Goal: Transaction & Acquisition: Obtain resource

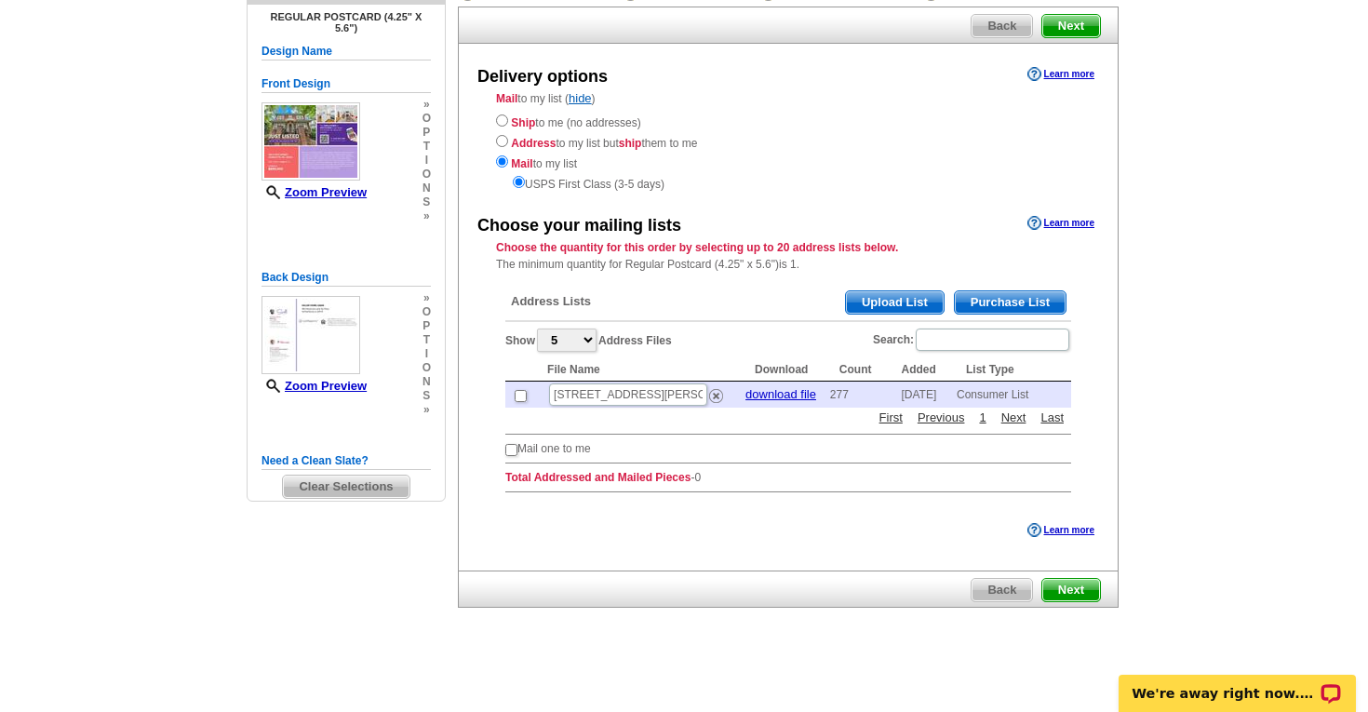
scroll to position [151, 0]
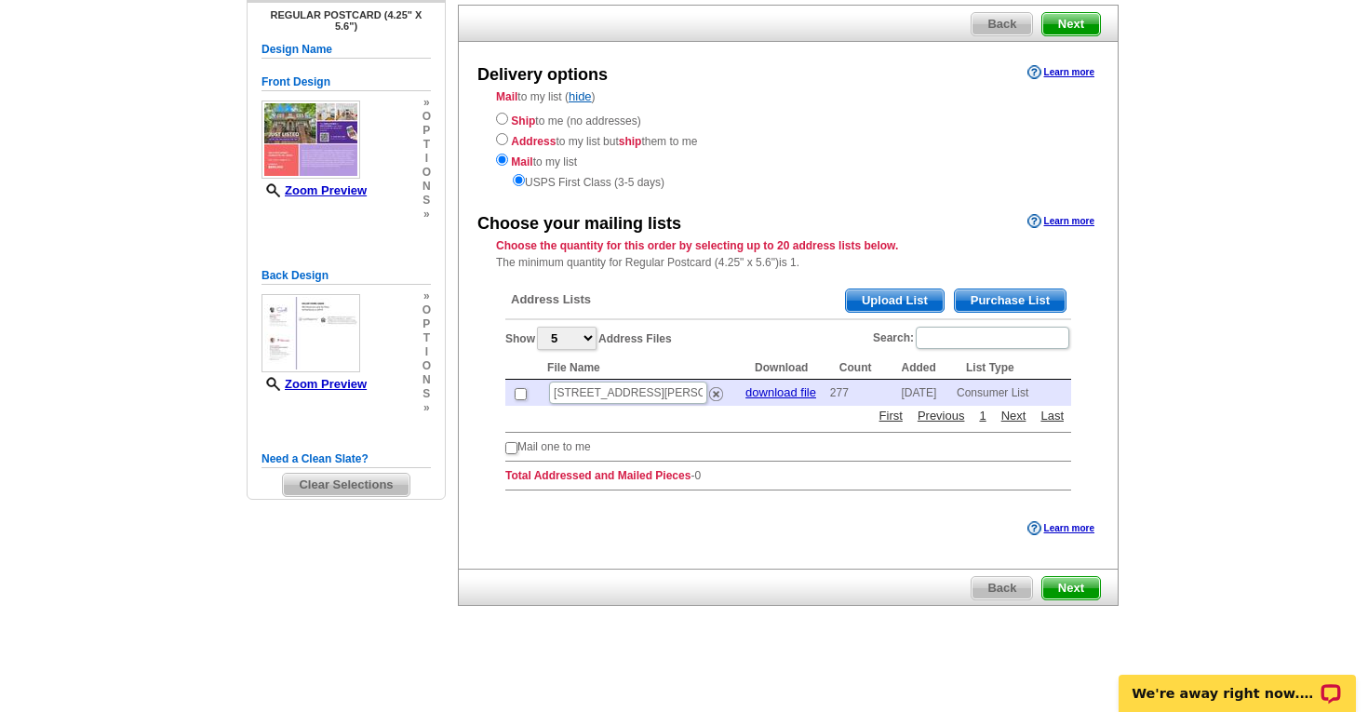
click at [1018, 297] on span "Purchase List" at bounding box center [1009, 300] width 111 height 22
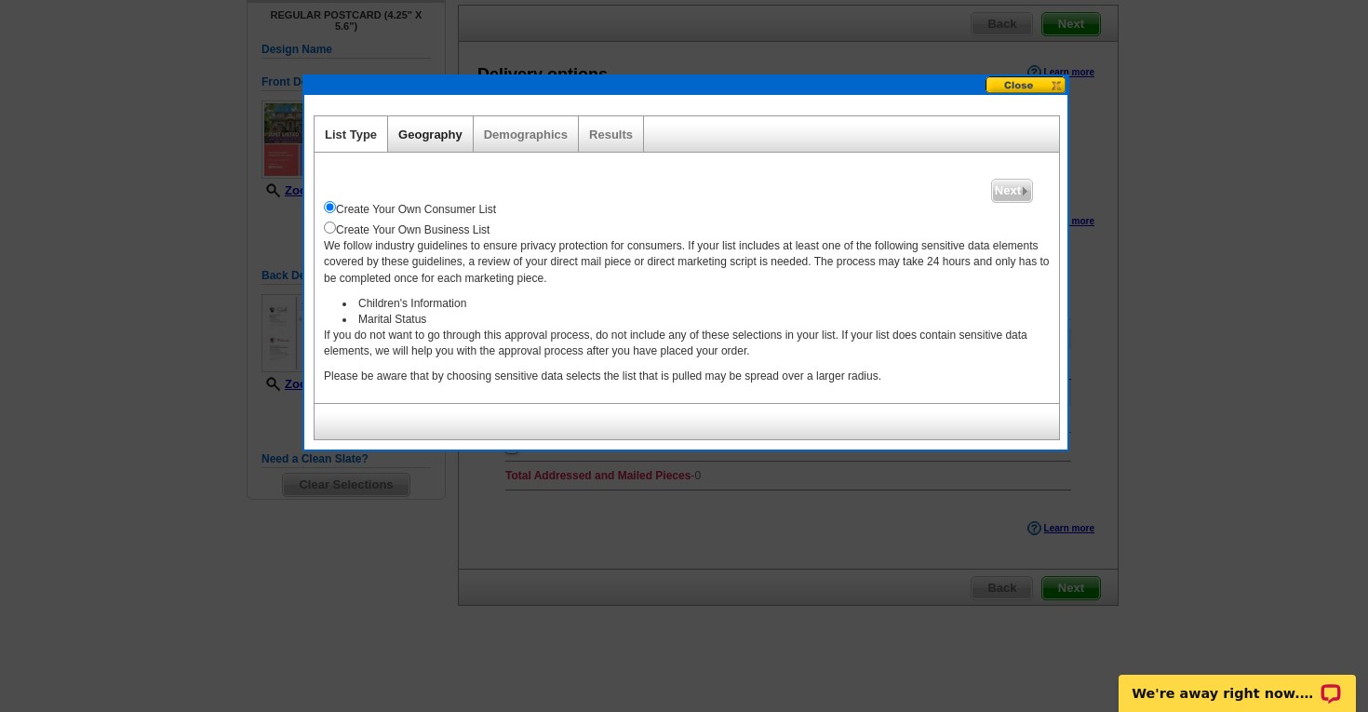
click at [446, 138] on link "Geography" at bounding box center [430, 134] width 64 height 14
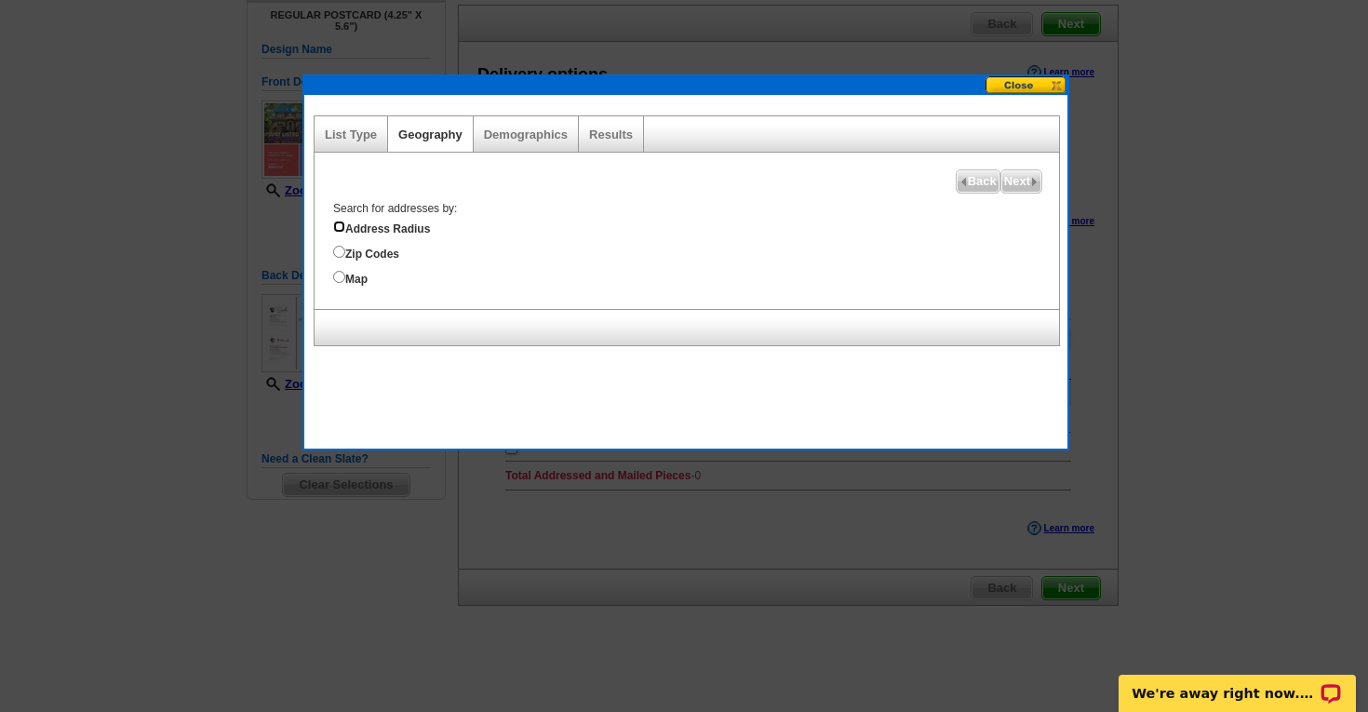
click at [340, 225] on input "Address Radius" at bounding box center [339, 226] width 12 height 12
radio input "true"
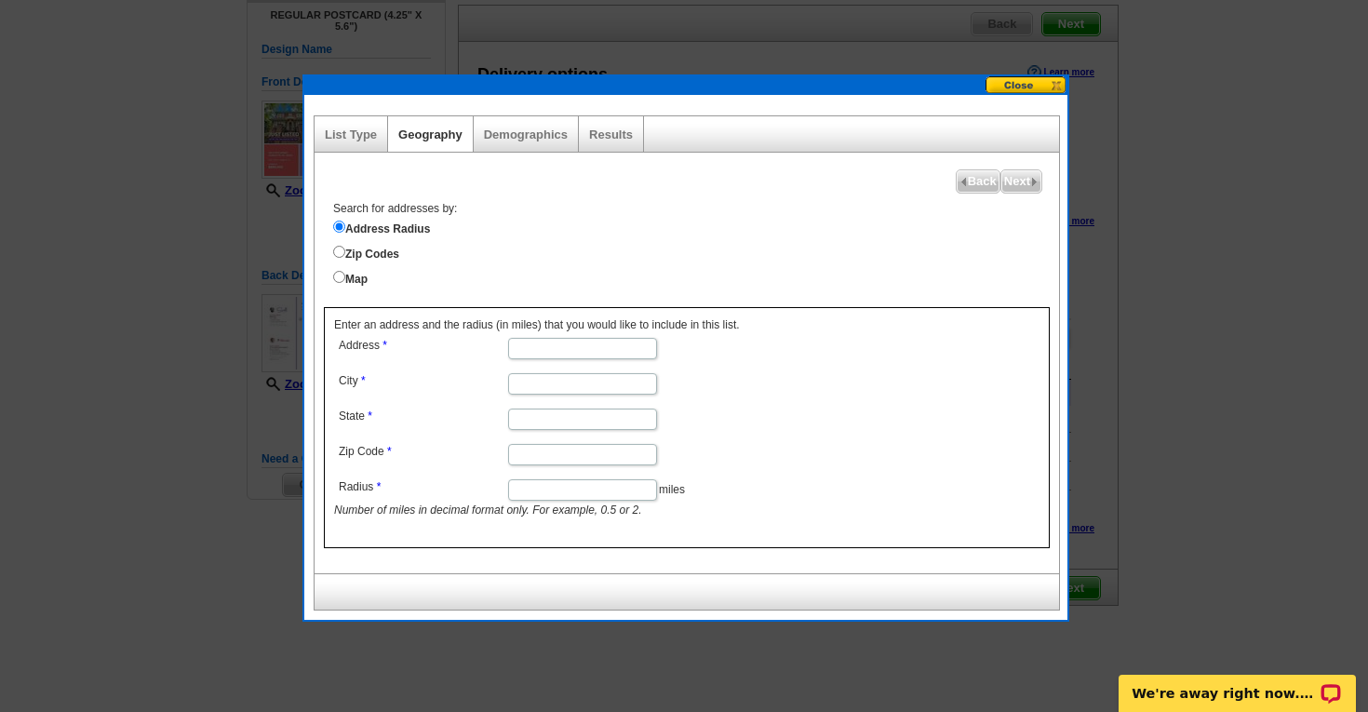
click at [530, 341] on input "Address" at bounding box center [582, 348] width 149 height 21
type input "[STREET_ADDRESS]"
click at [563, 373] on input "City" at bounding box center [582, 383] width 149 height 21
type input "Charlotte"
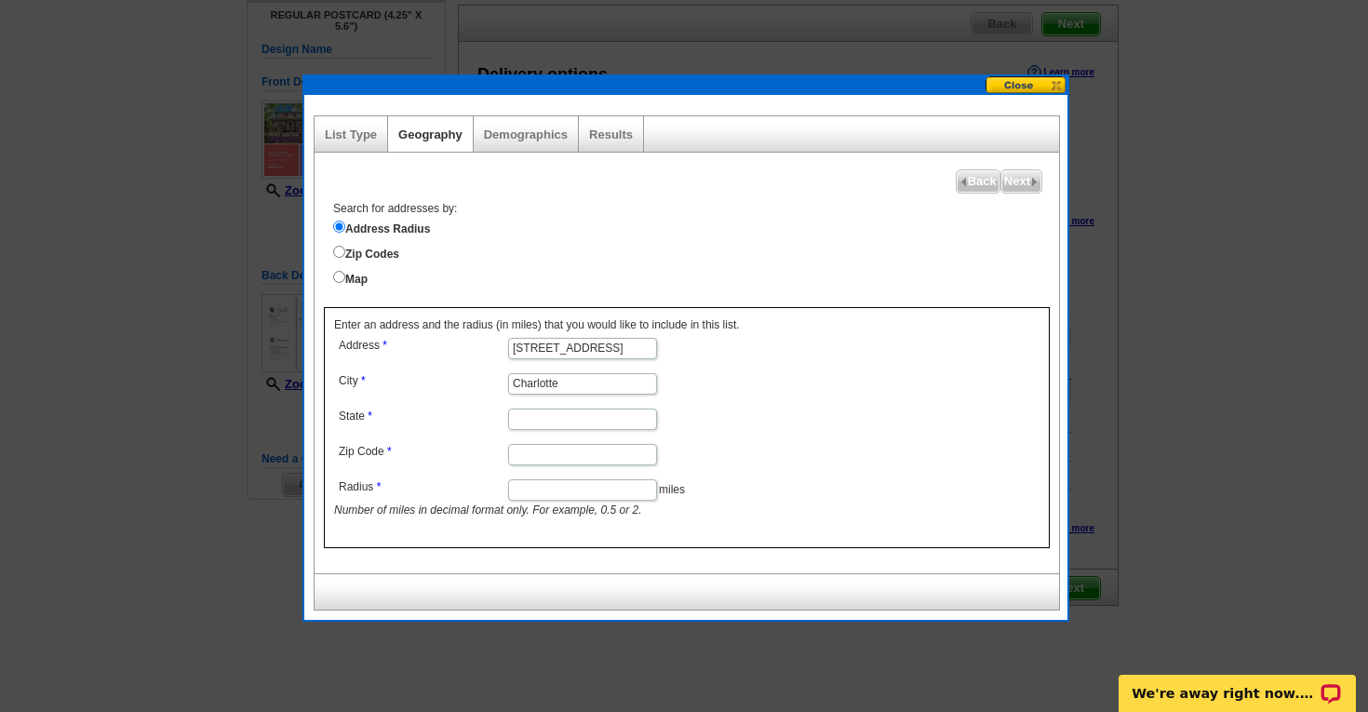
click at [569, 419] on input "State" at bounding box center [582, 418] width 149 height 21
type input "NC"
click at [578, 455] on input "Zip Code" at bounding box center [582, 454] width 149 height 21
type input "28202"
click at [579, 494] on input "Radius" at bounding box center [582, 489] width 149 height 21
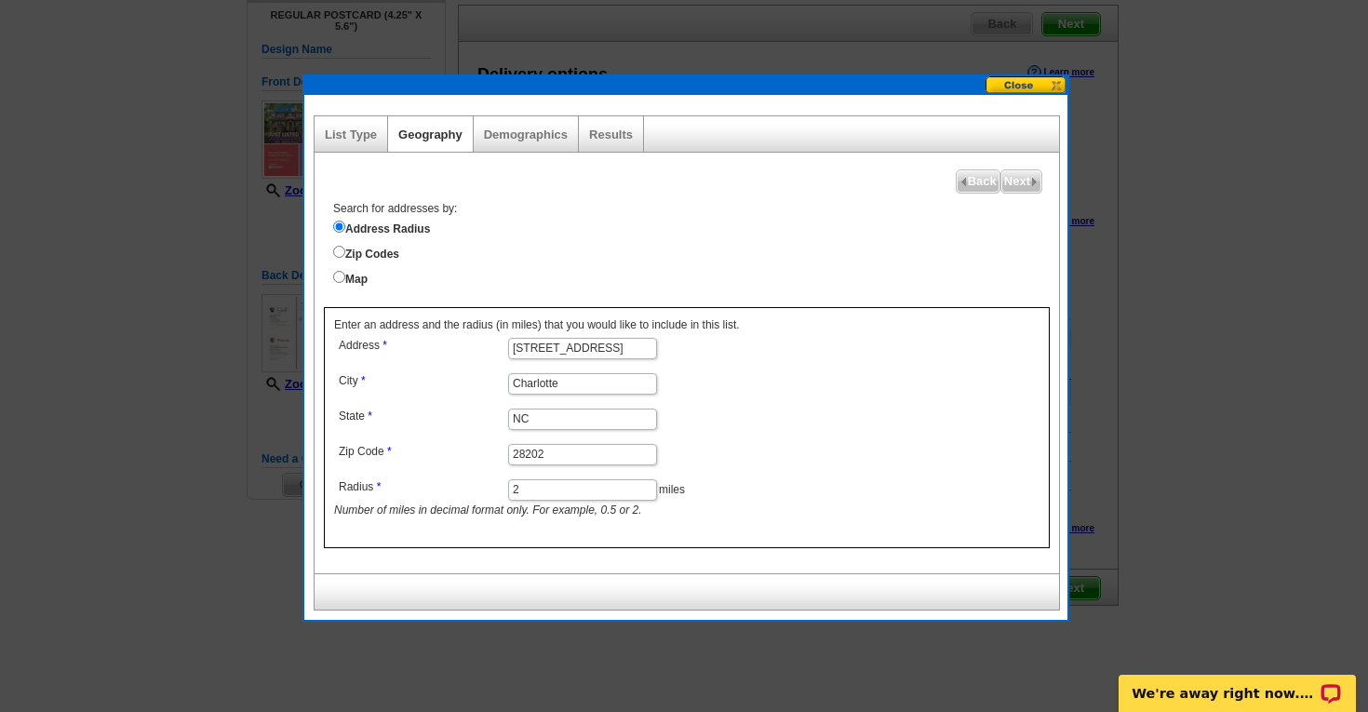
type input "2"
click at [959, 263] on div "Search for addresses by: Address Radius Zip Codes Map" at bounding box center [691, 244] width 735 height 87
click at [1020, 180] on span "Next" at bounding box center [1021, 181] width 40 height 22
select select
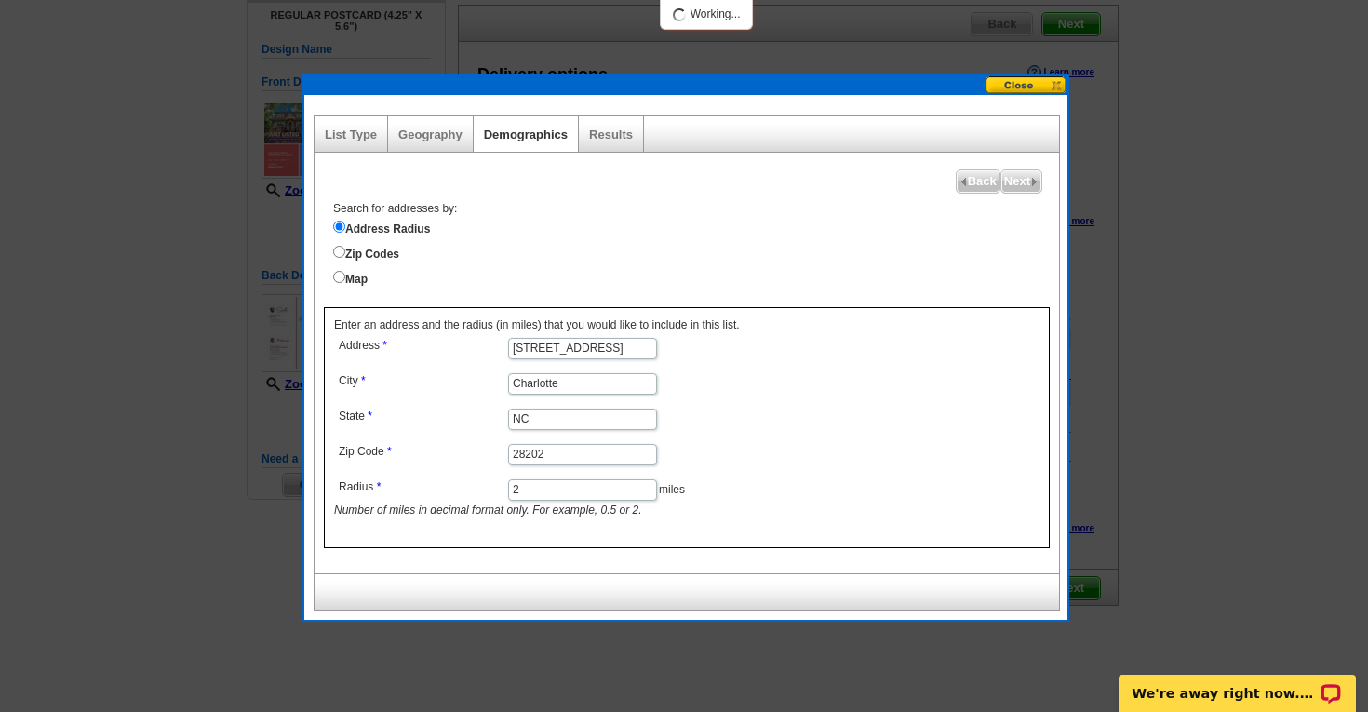
select select
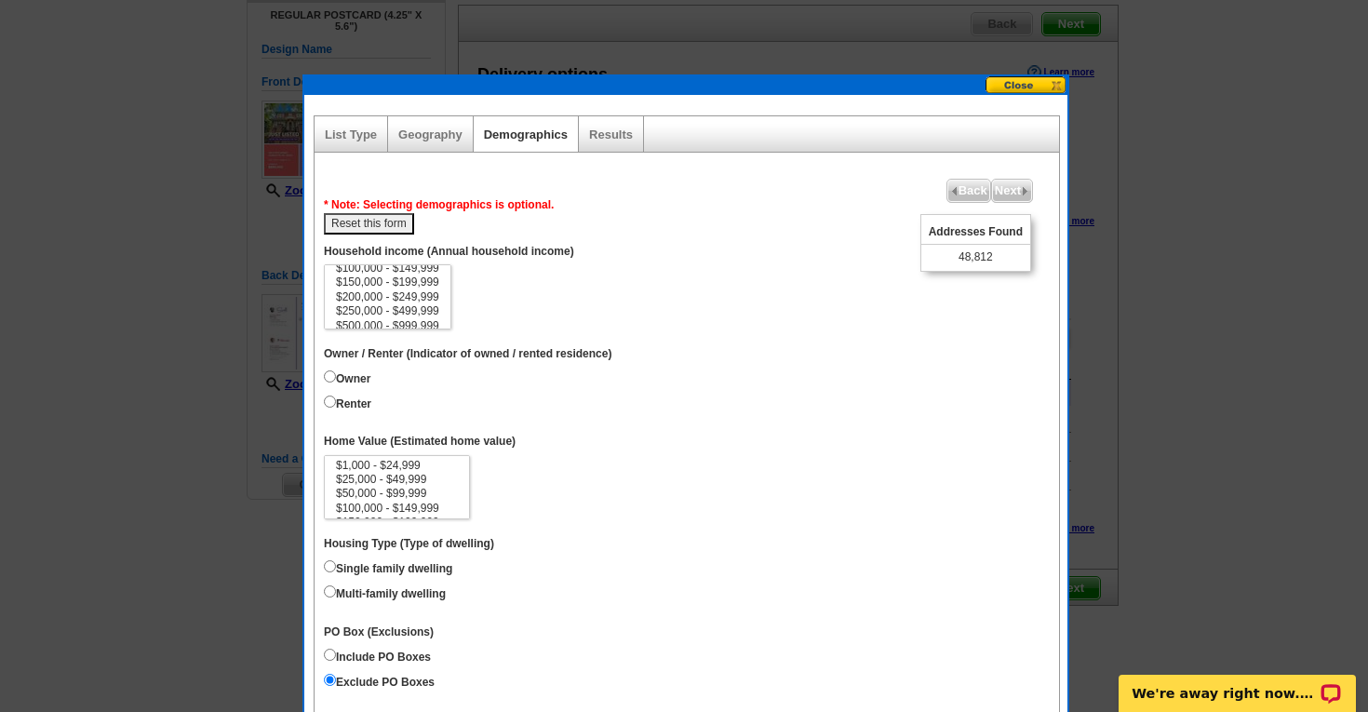
scroll to position [66, 0]
select select "150000-199999"
click at [392, 283] on option "$150,000 - $199,999" at bounding box center [387, 281] width 107 height 14
click at [391, 287] on option "$150,000 - $199,999" at bounding box center [387, 281] width 107 height 14
click at [400, 282] on option "$150,000 - $199,999" at bounding box center [387, 281] width 107 height 14
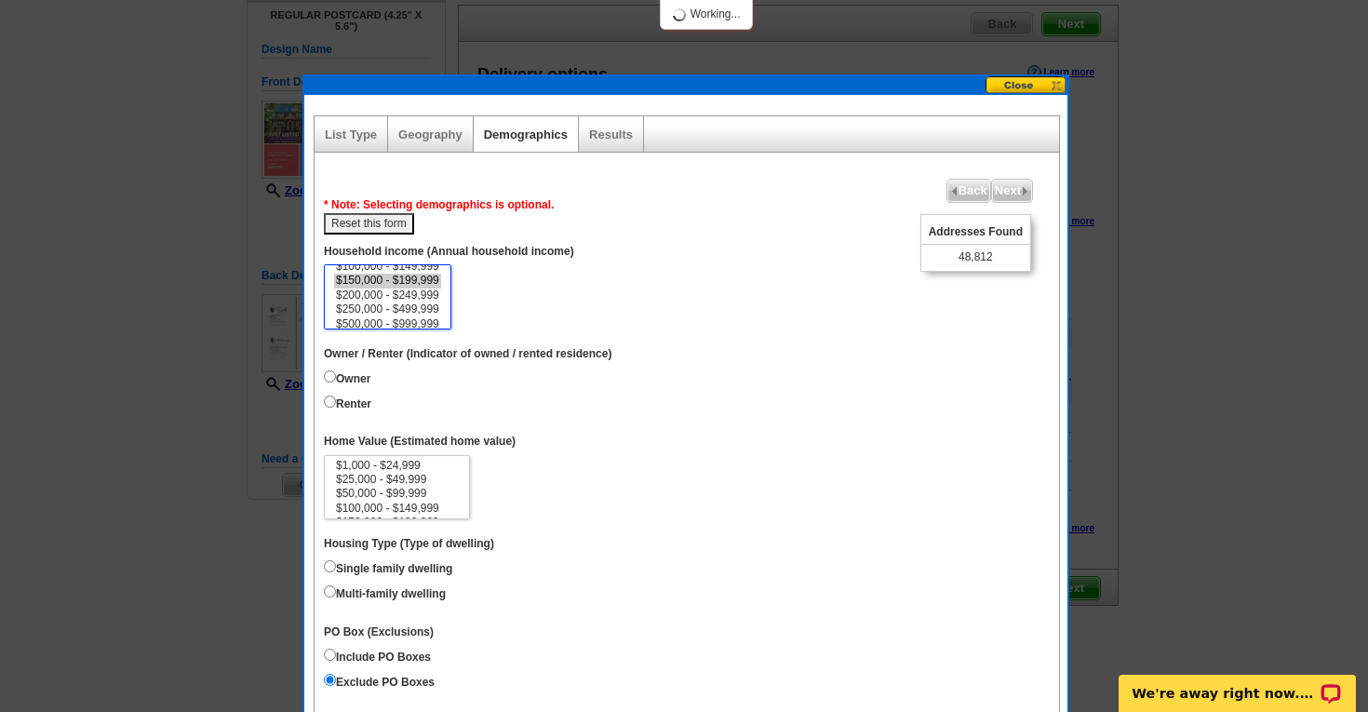
click at [399, 293] on option "$200,000 - $249,999" at bounding box center [387, 295] width 107 height 14
click at [399, 304] on option "$250,000 - $499,999" at bounding box center [387, 309] width 107 height 14
click at [399, 320] on option "$500,000 - $999,999" at bounding box center [387, 324] width 107 height 14
select select "150000-199999"
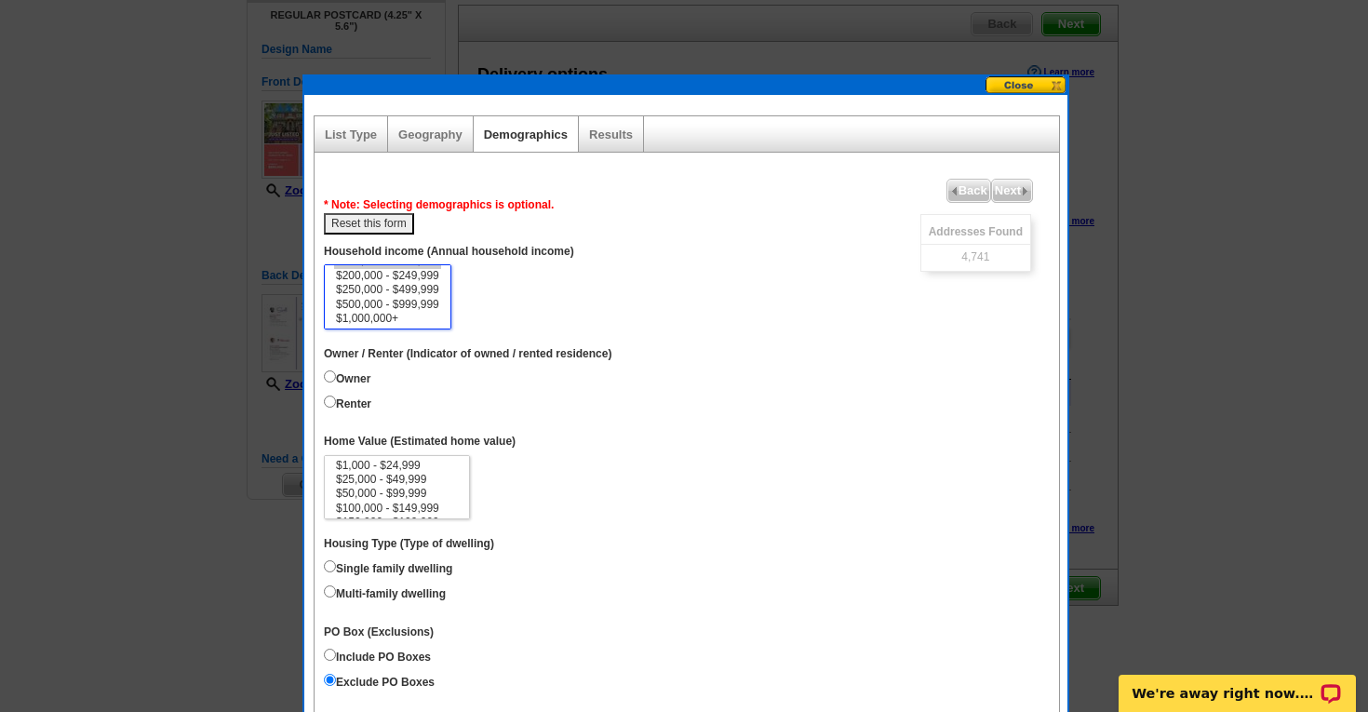
click at [387, 316] on option "$1,000,000+" at bounding box center [387, 319] width 107 height 14
click at [333, 396] on input "Renter" at bounding box center [330, 401] width 12 height 12
radio input "true"
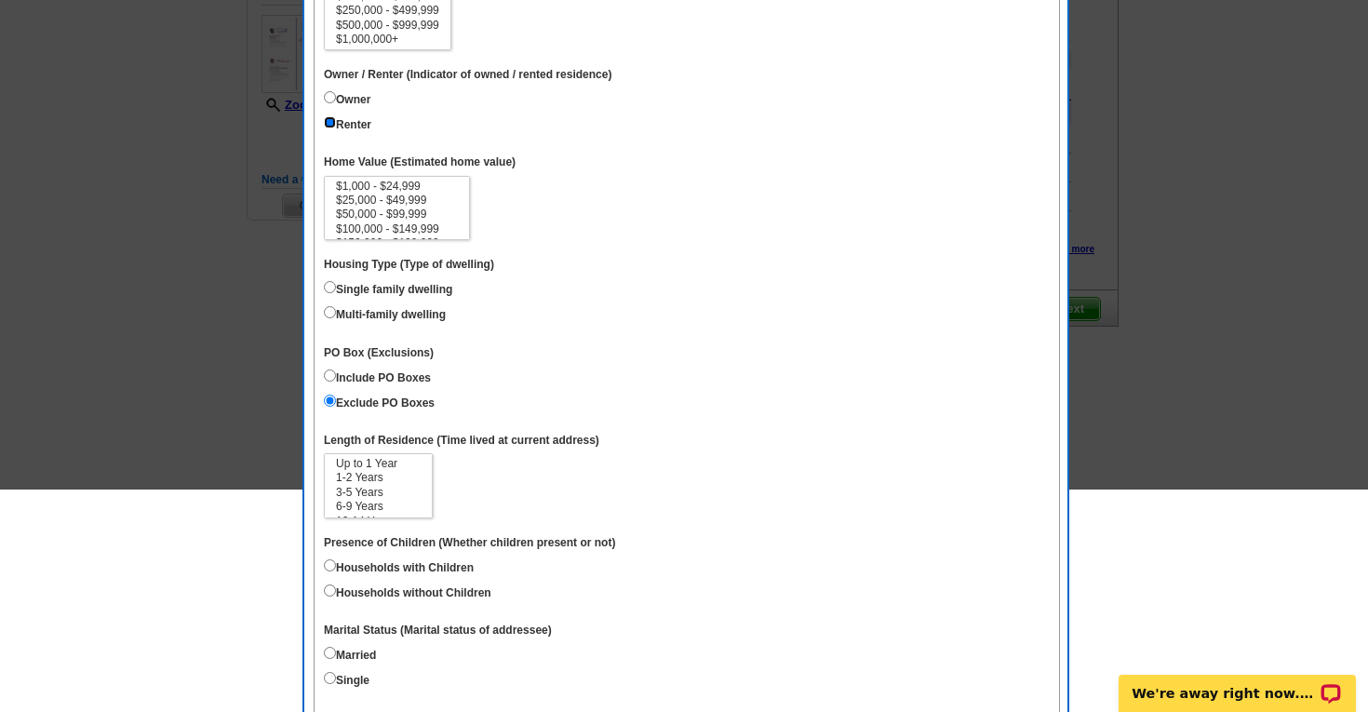
scroll to position [0, 0]
